Goal: Navigation & Orientation: Find specific page/section

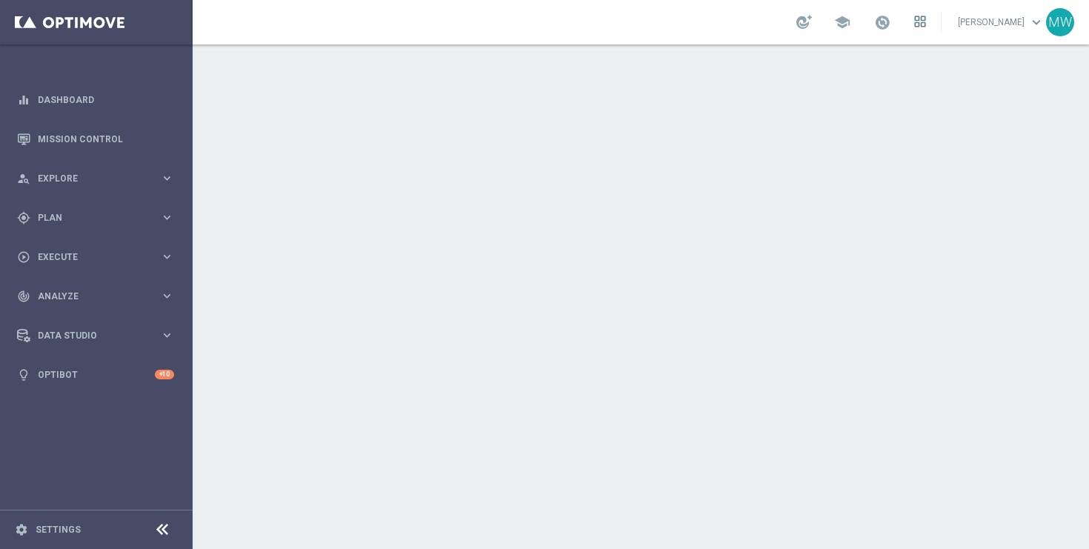
click at [918, 24] on icon at bounding box center [917, 25] width 4 height 4
